Goal: Entertainment & Leisure: Consume media (video, audio)

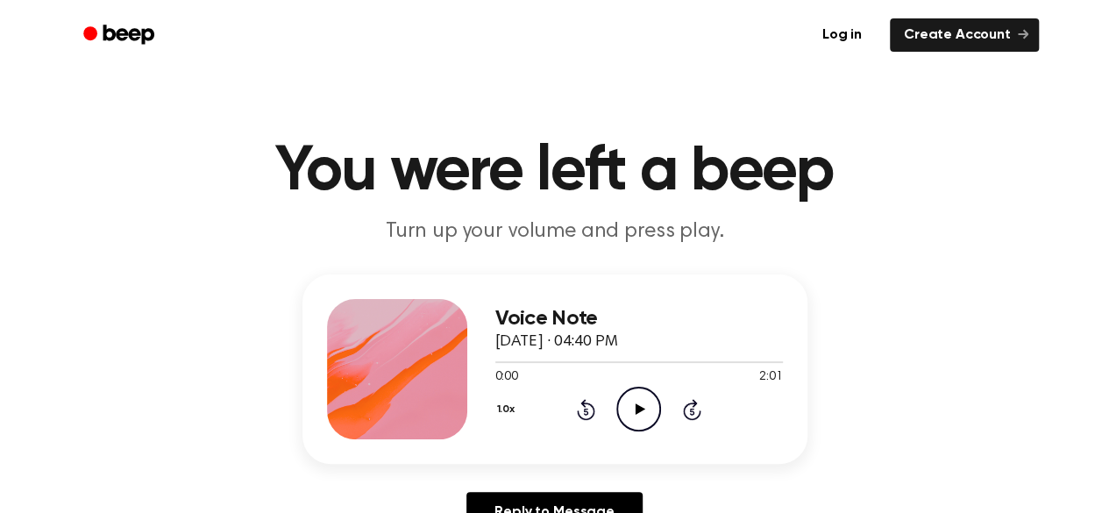
click at [647, 417] on icon "Play Audio" at bounding box center [638, 409] width 45 height 45
drag, startPoint x: 714, startPoint y: 339, endPoint x: 494, endPoint y: 321, distance: 219.9
click at [495, 321] on div "Voice Note [DATE] · 04:40 PM" at bounding box center [639, 330] width 288 height 47
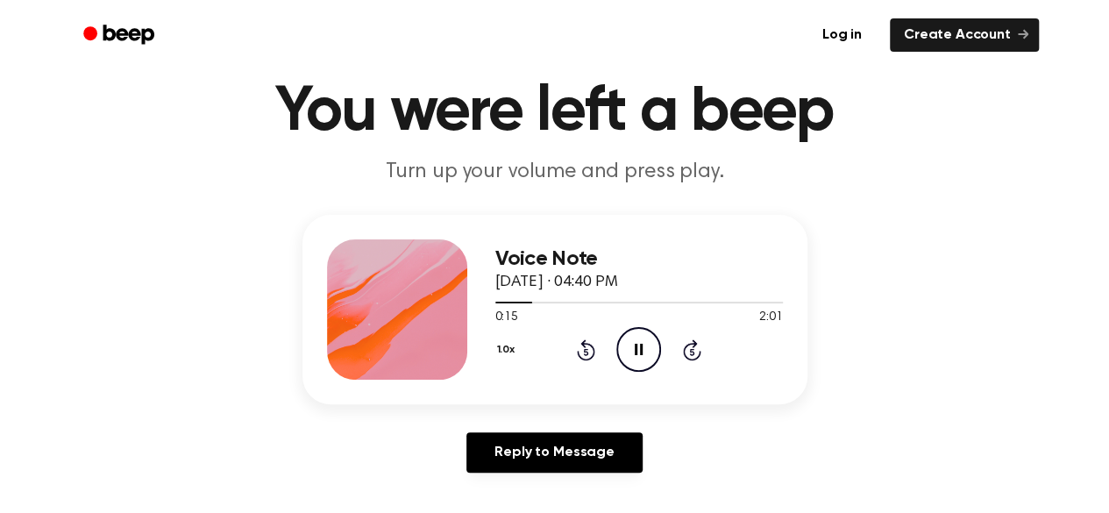
scroll to position [88, 0]
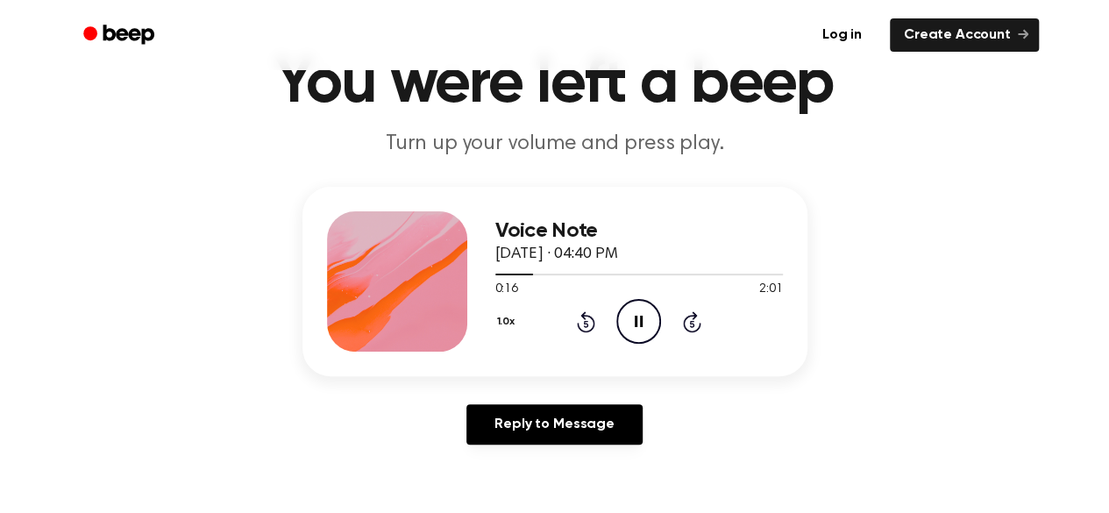
click at [942, 363] on div "Voice Note [DATE] · 04:40 PM 0:16 2:01 Your browser does not support the [objec…" at bounding box center [554, 323] width 1067 height 272
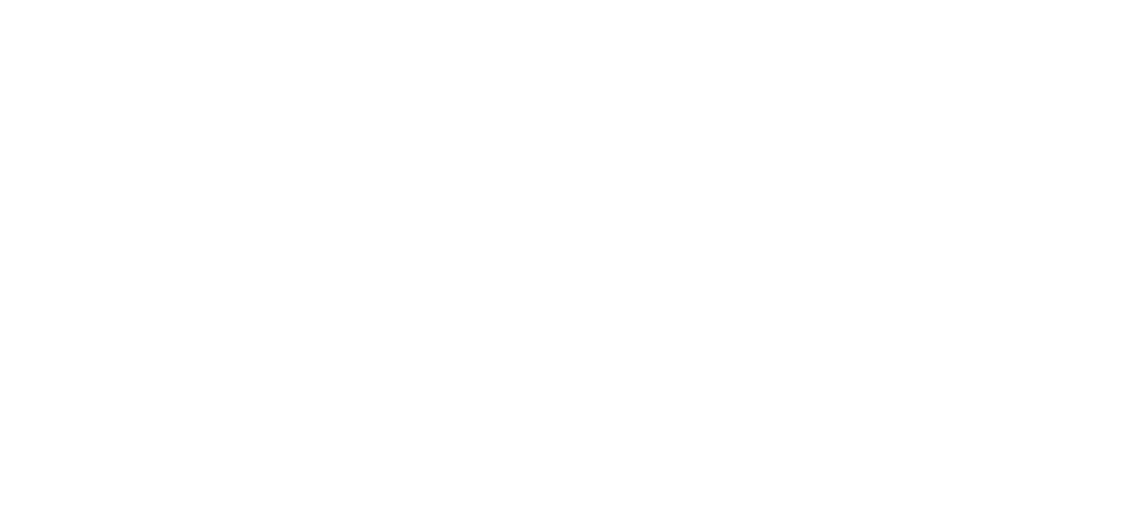
scroll to position [0, 0]
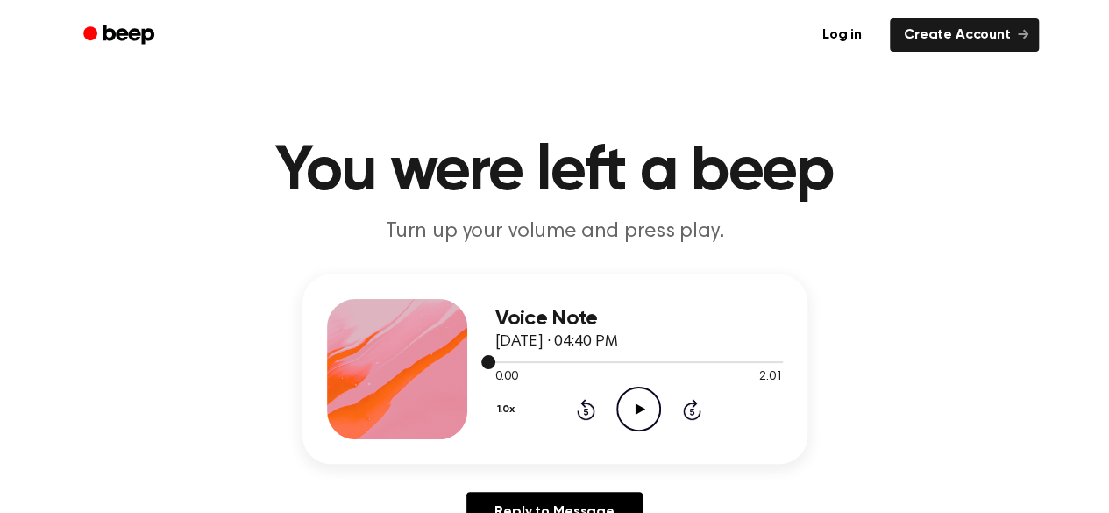
click at [534, 362] on div at bounding box center [639, 362] width 288 height 2
click at [634, 408] on icon "Play Audio" at bounding box center [638, 409] width 45 height 45
click at [540, 361] on div at bounding box center [639, 362] width 288 height 2
click at [517, 357] on div at bounding box center [639, 361] width 288 height 14
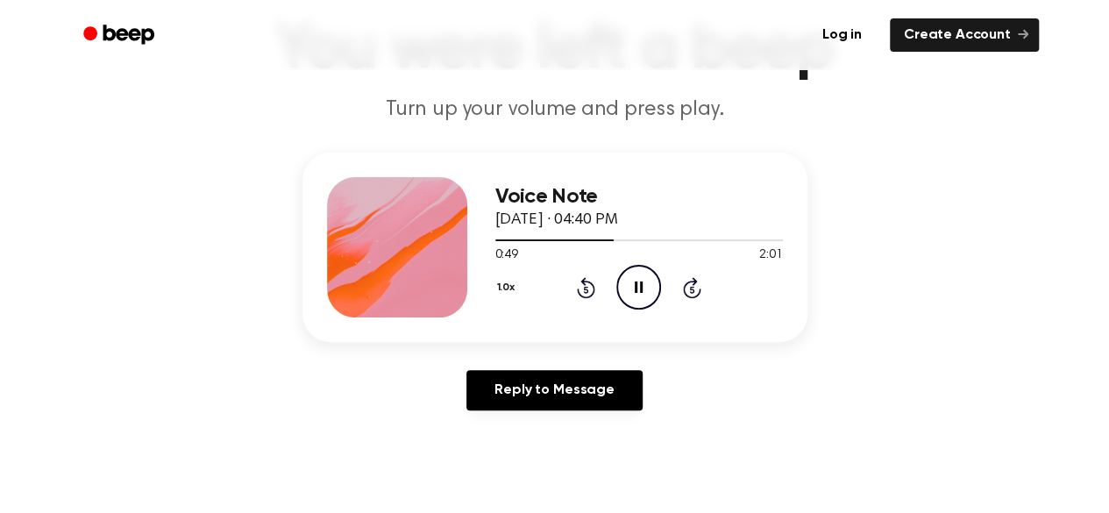
scroll to position [88, 0]
